Goal: Navigation & Orientation: Find specific page/section

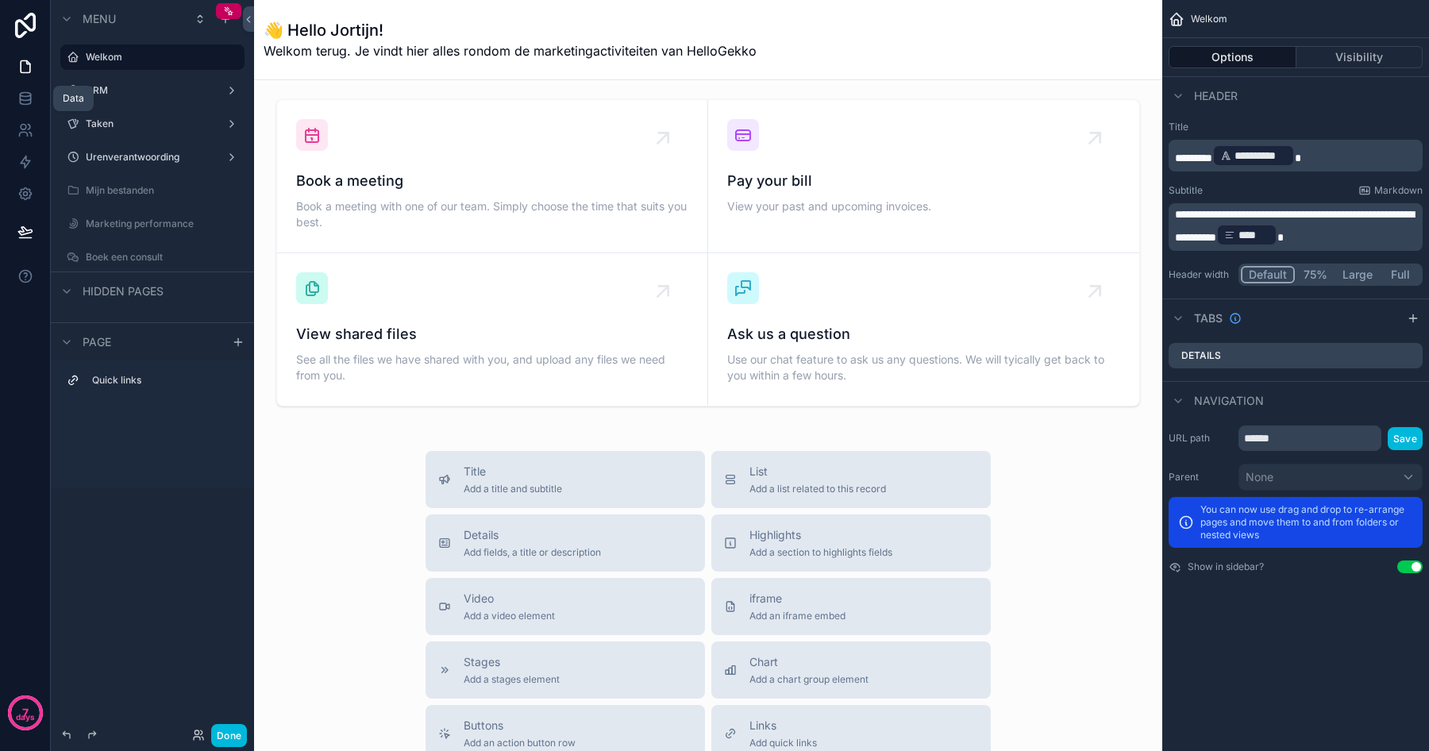
click at [20, 99] on icon at bounding box center [25, 101] width 10 height 6
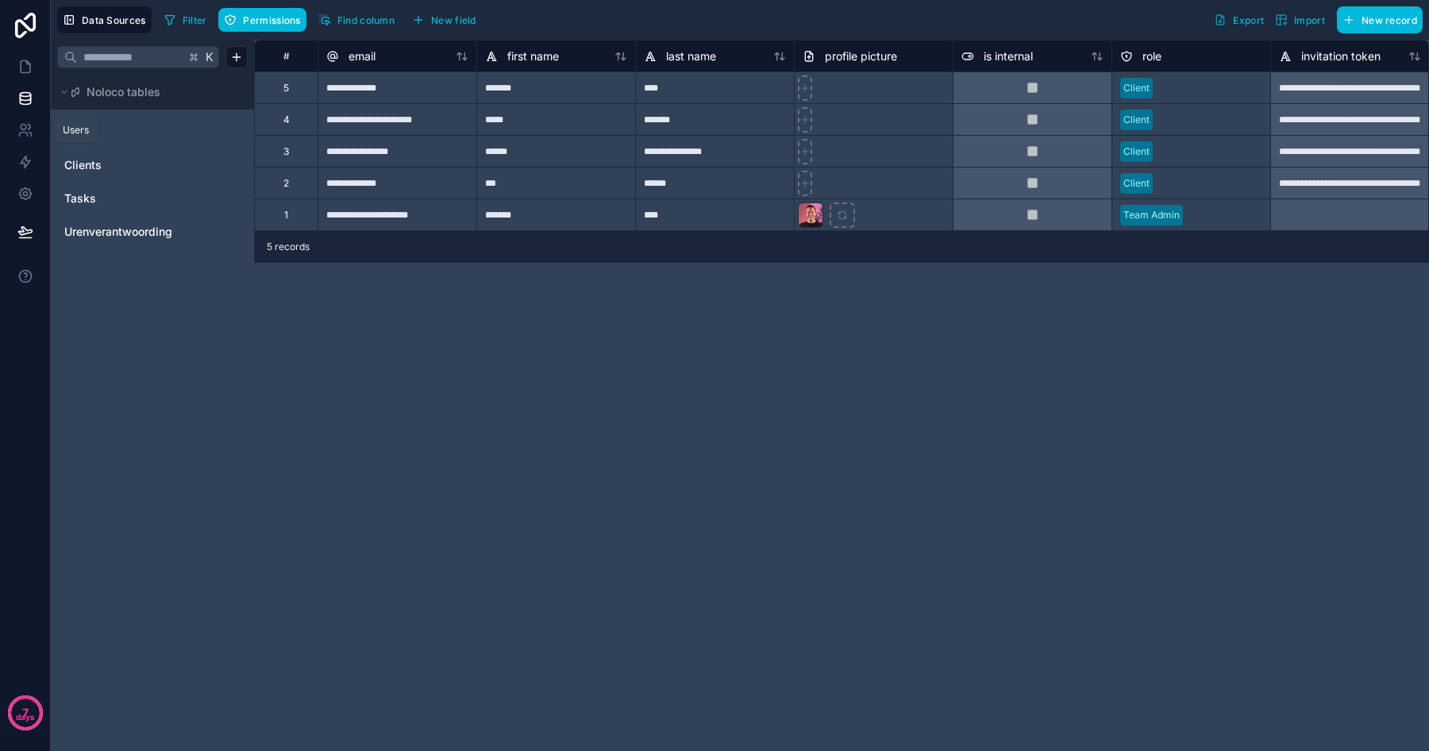
click at [25, 127] on icon at bounding box center [24, 128] width 6 height 6
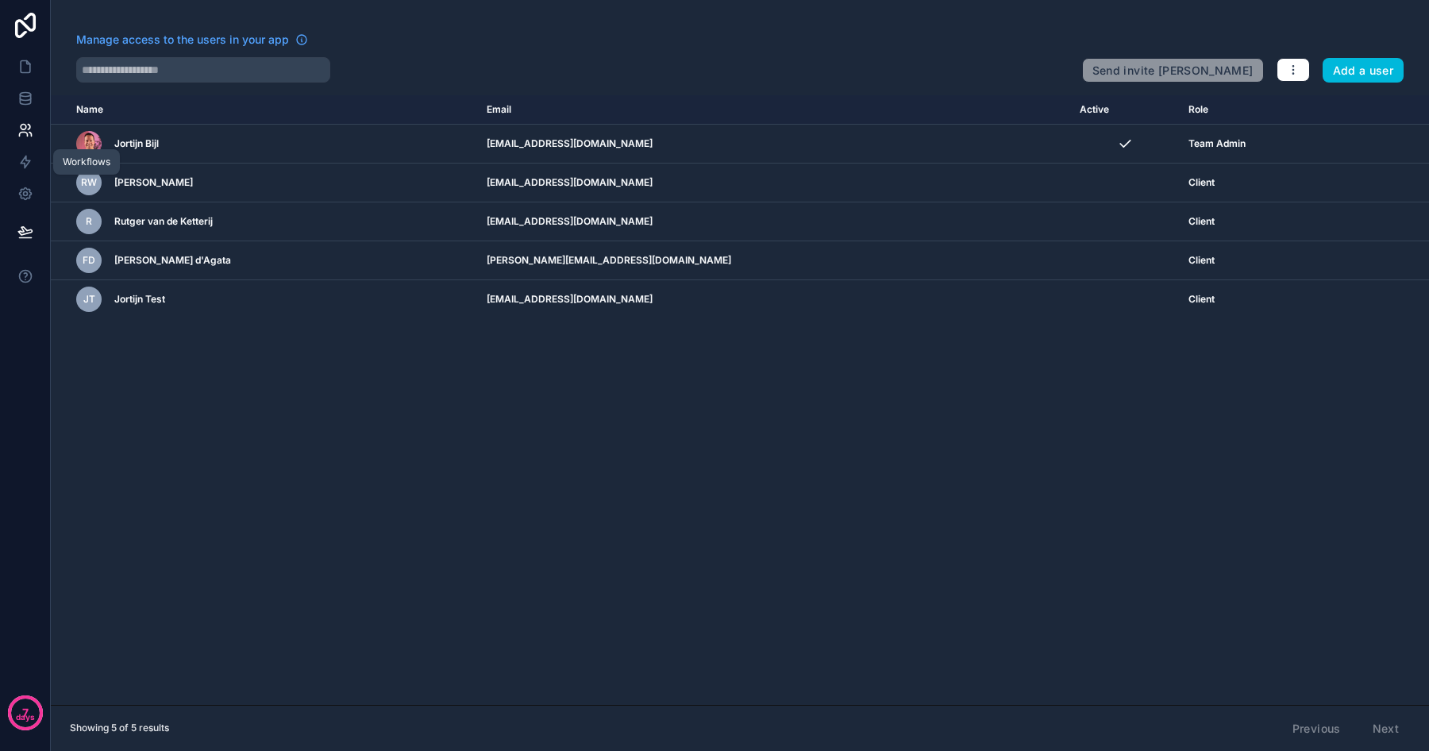
click at [28, 154] on icon at bounding box center [25, 162] width 16 height 16
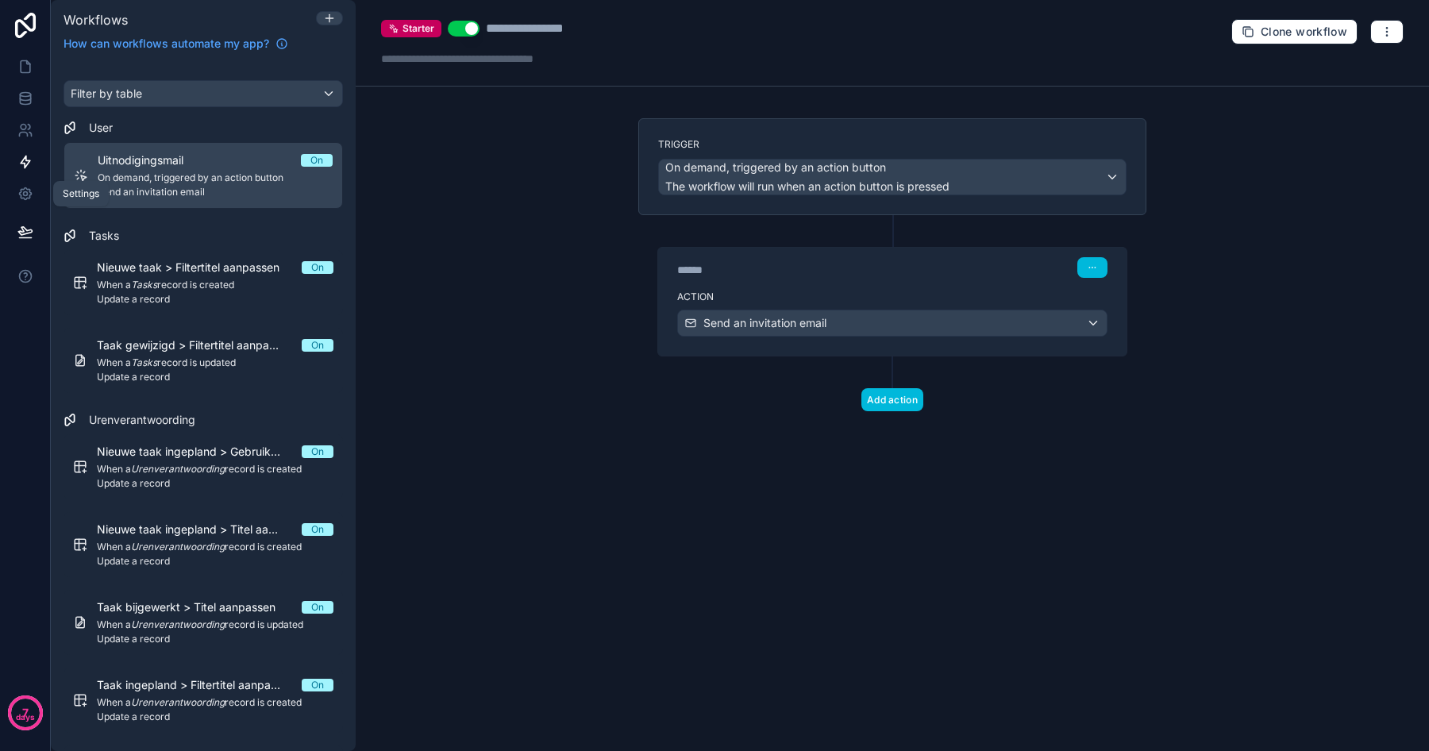
click at [24, 190] on icon at bounding box center [25, 194] width 16 height 16
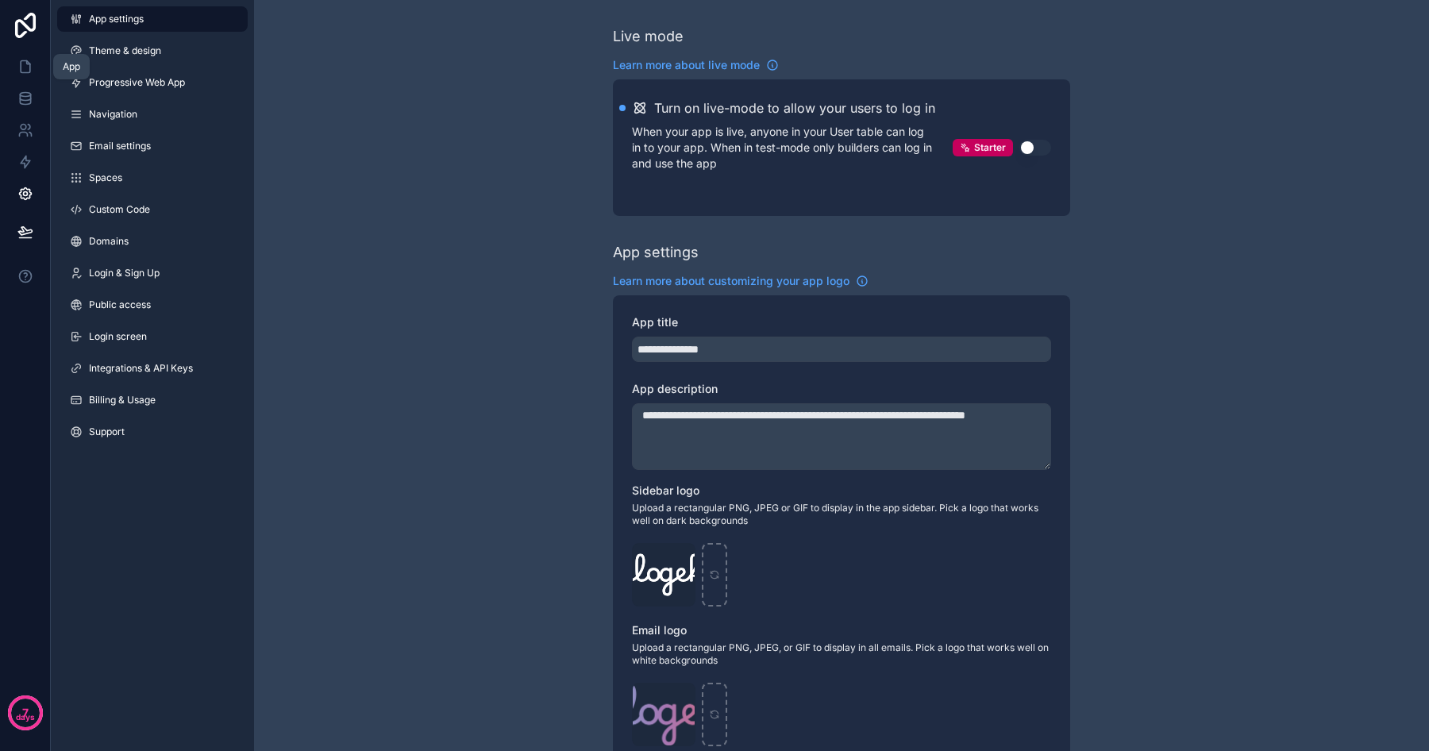
click at [17, 65] on icon at bounding box center [25, 67] width 16 height 16
